Goal: Communication & Community: Answer question/provide support

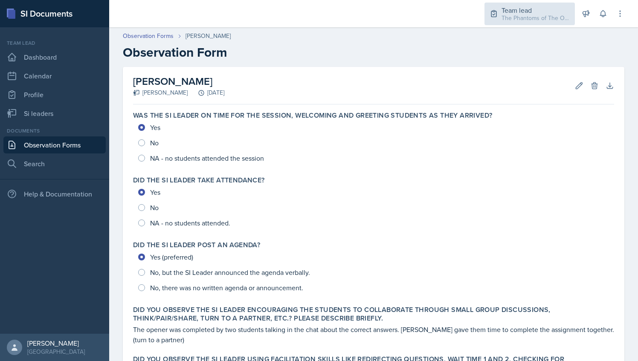
click at [552, 22] on div "Team lead The Phantoms of The Opera / Fall 2025" at bounding box center [530, 14] width 90 height 23
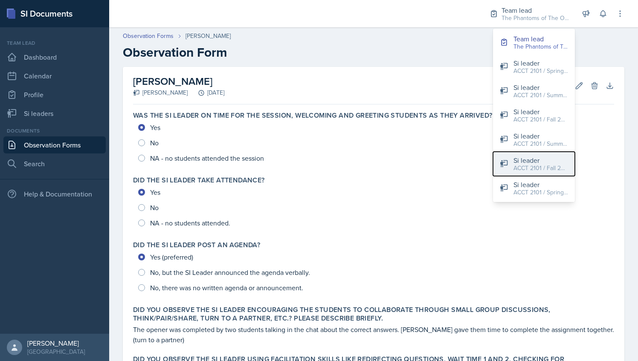
click at [542, 160] on div "Si leader" at bounding box center [541, 160] width 55 height 10
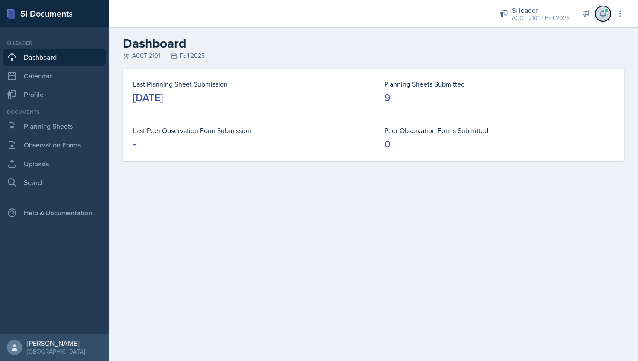
click at [608, 14] on button at bounding box center [603, 13] width 15 height 15
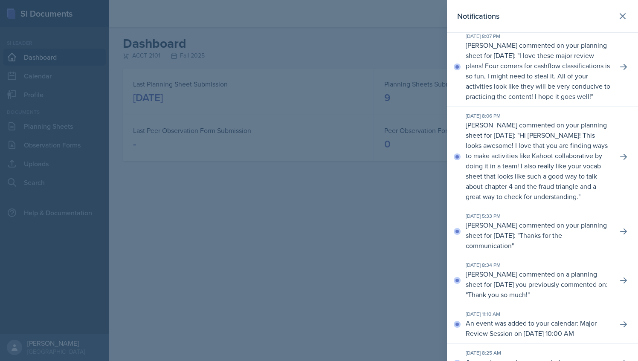
scroll to position [6, 0]
click at [620, 234] on icon at bounding box center [623, 231] width 7 height 6
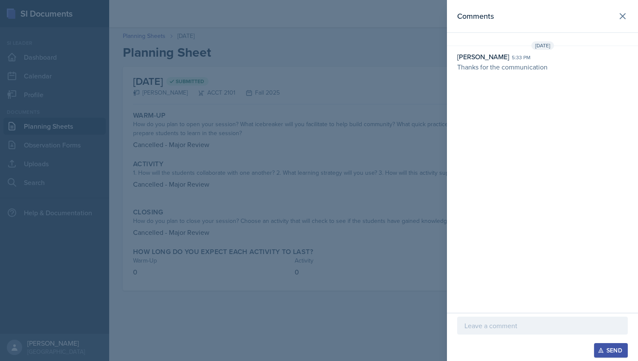
click at [337, 74] on div at bounding box center [319, 180] width 638 height 361
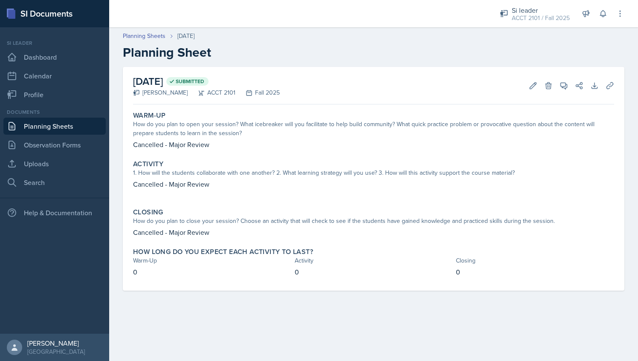
click at [597, 20] on div "Si leader ACCT 2101 / Fall 2025 Team lead The Phantoms of The Opera / Fall 2025…" at bounding box center [556, 13] width 137 height 27
click at [601, 17] on icon at bounding box center [603, 13] width 9 height 9
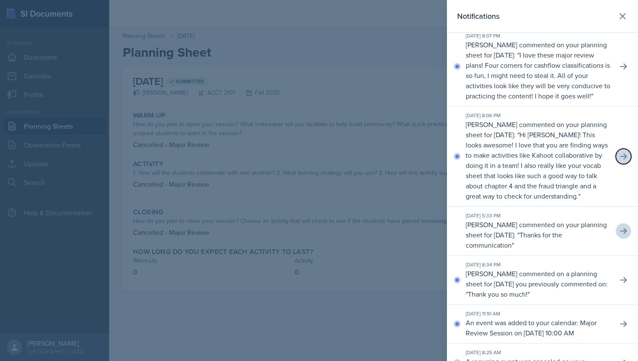
click at [620, 160] on icon at bounding box center [623, 157] width 7 height 6
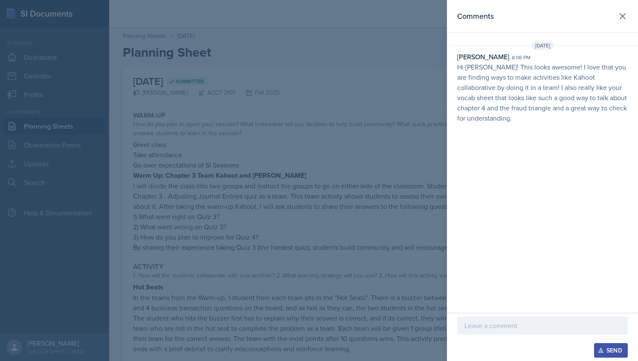
click at [411, 81] on div at bounding box center [319, 180] width 638 height 361
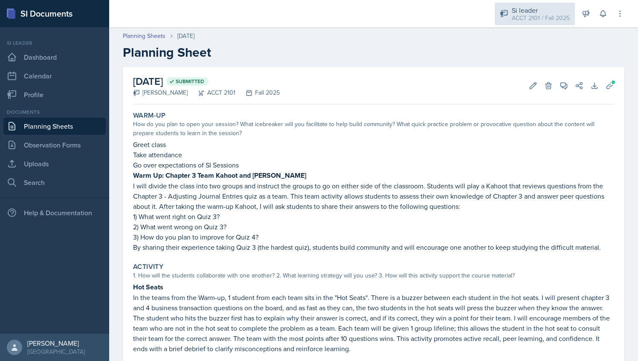
click at [554, 21] on div "ACCT 2101 / Fall 2025" at bounding box center [541, 18] width 58 height 9
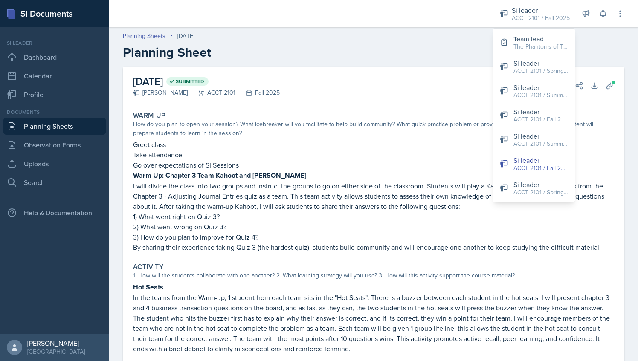
click at [450, 127] on div "How do you plan to open your session? What icebreaker will you facilitate to he…" at bounding box center [373, 129] width 481 height 18
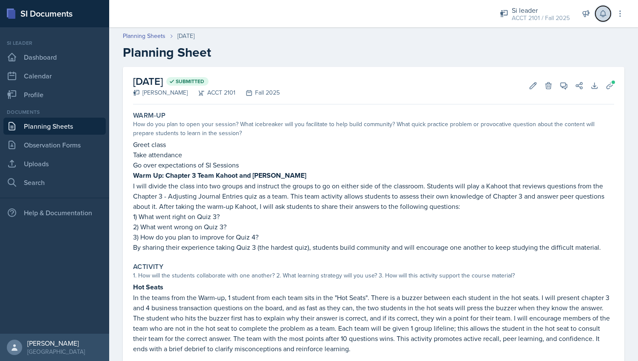
click at [607, 16] on icon at bounding box center [603, 13] width 9 height 9
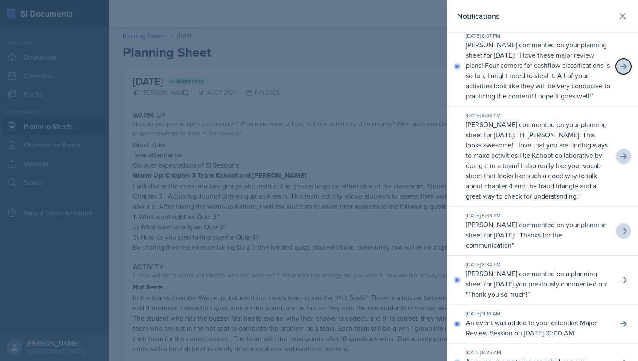
click at [620, 71] on icon at bounding box center [624, 66] width 9 height 9
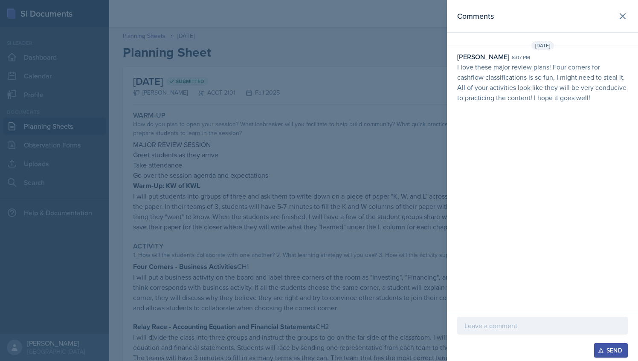
click at [400, 87] on div at bounding box center [319, 180] width 638 height 361
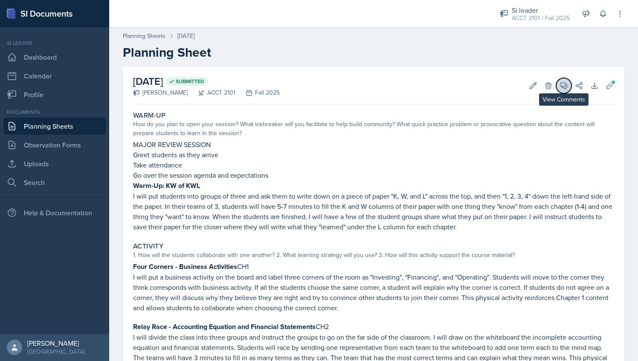
click at [560, 84] on icon at bounding box center [564, 86] width 9 height 9
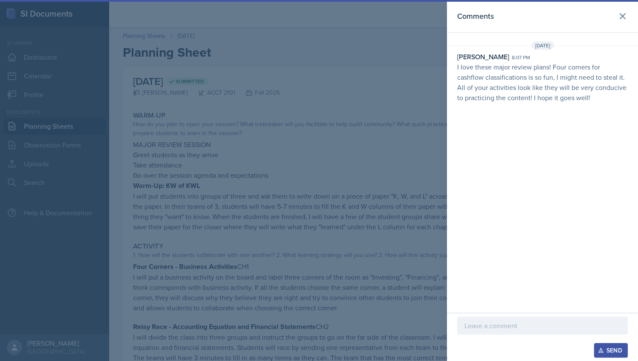
click at [499, 331] on p at bounding box center [543, 326] width 156 height 10
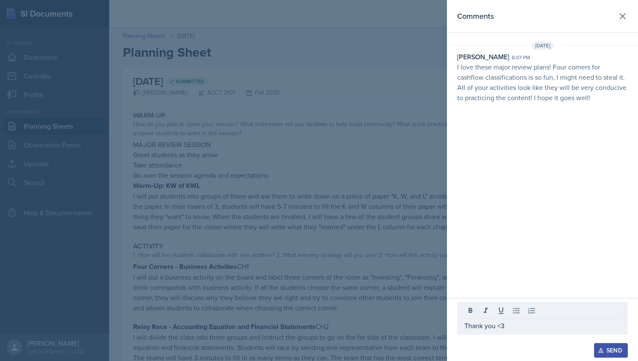
click at [615, 354] on div "Send" at bounding box center [611, 350] width 23 height 7
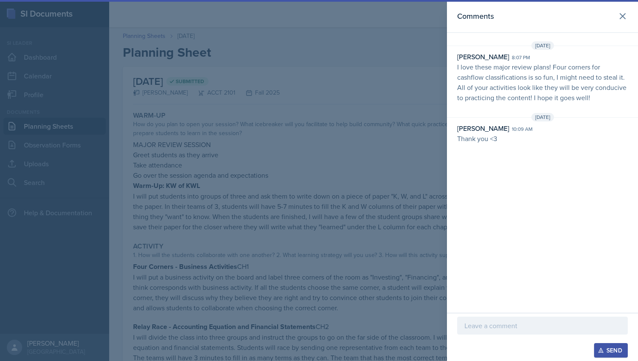
click at [395, 168] on div at bounding box center [319, 180] width 638 height 361
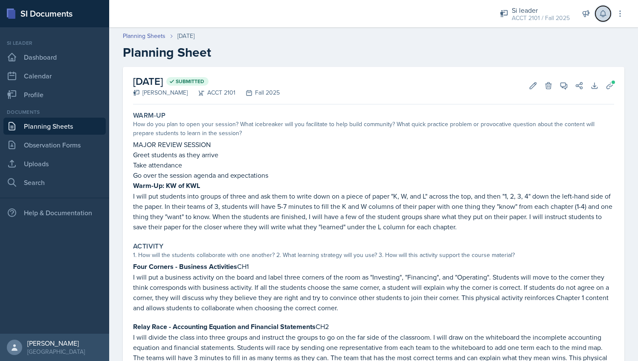
click at [600, 13] on icon at bounding box center [603, 13] width 9 height 9
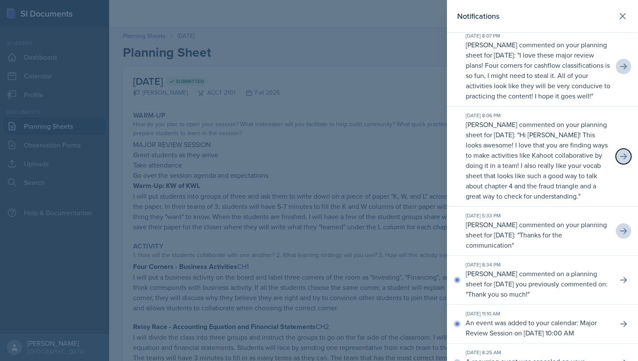
click at [619, 164] on button at bounding box center [623, 156] width 15 height 15
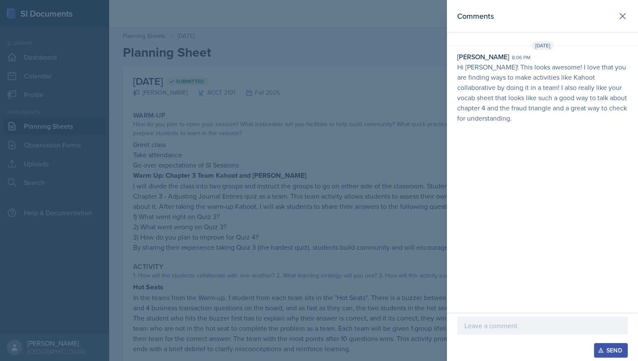
click at [489, 326] on p at bounding box center [543, 326] width 156 height 10
click at [619, 348] on div "Send" at bounding box center [611, 350] width 23 height 7
click at [410, 160] on div at bounding box center [319, 180] width 638 height 361
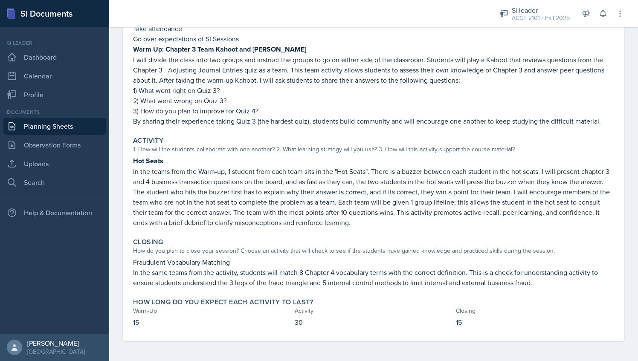
scroll to position [126, 0]
click at [241, 216] on p "In the teams from the Warm-up, 1 student from each team sits in the "Hot Seats"…" at bounding box center [373, 197] width 481 height 61
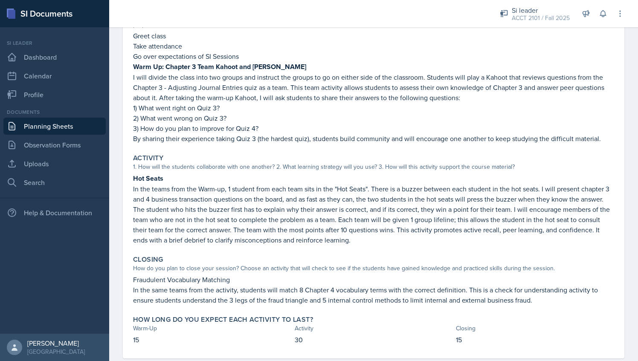
scroll to position [0, 0]
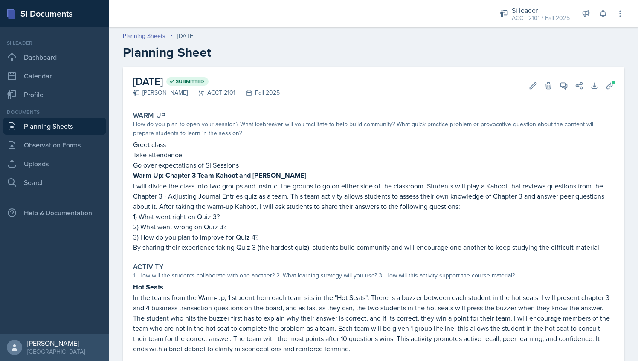
click at [384, 77] on div "[DATE] Submitted [PERSON_NAME] ACCT 2101 Fall 2025 Edit Delete View Comments Co…" at bounding box center [373, 86] width 481 height 38
